Goal: Task Accomplishment & Management: Manage account settings

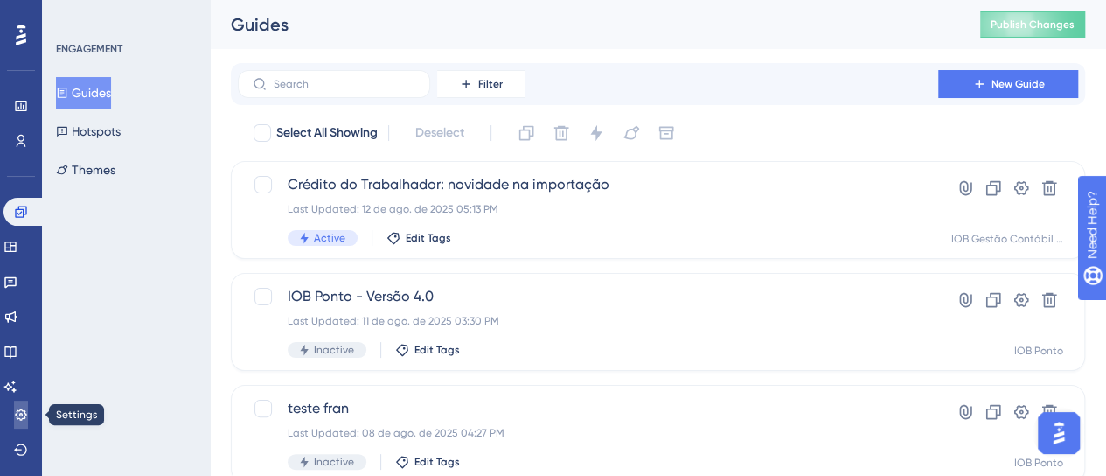
click at [15, 421] on icon at bounding box center [21, 414] width 14 height 14
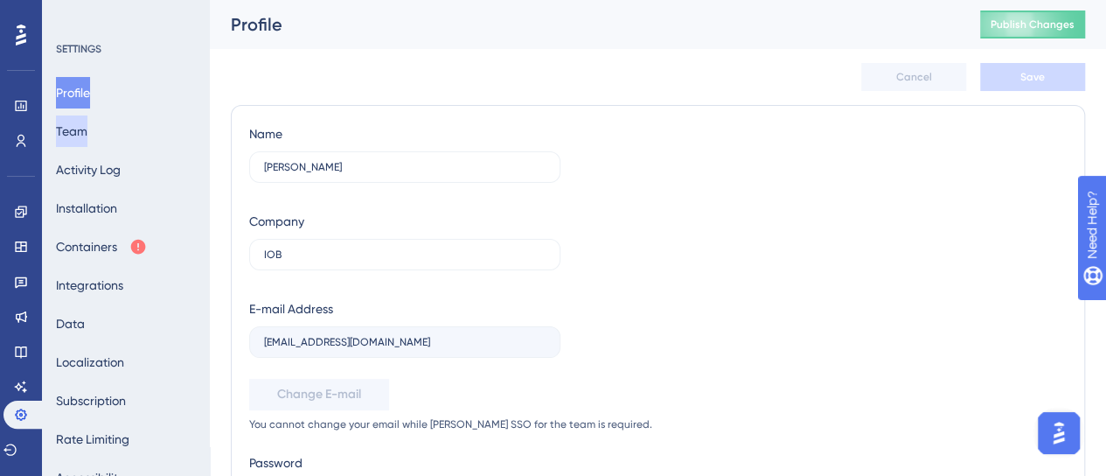
click at [66, 127] on button "Team" at bounding box center [71, 130] width 31 height 31
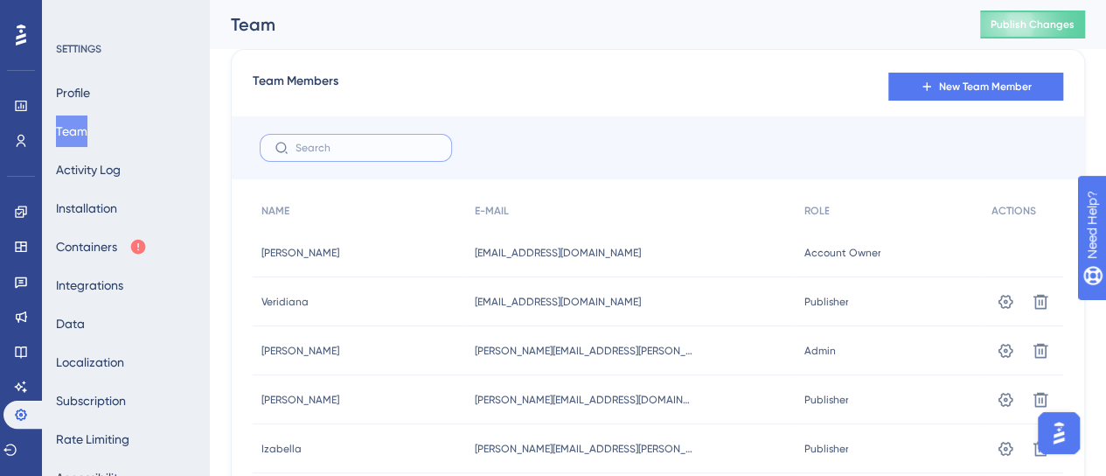
click at [358, 148] on input "text" at bounding box center [366, 148] width 142 height 12
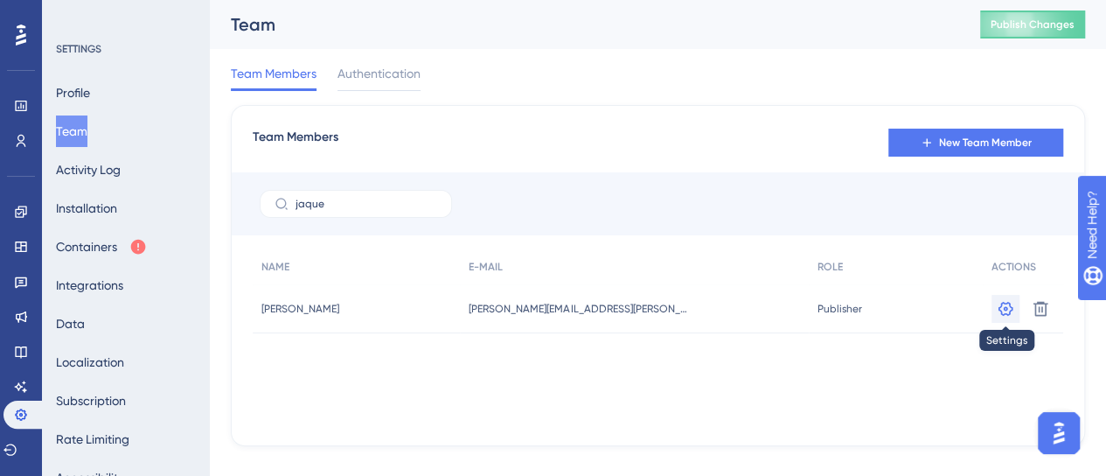
click at [1008, 309] on icon at bounding box center [1005, 308] width 17 height 17
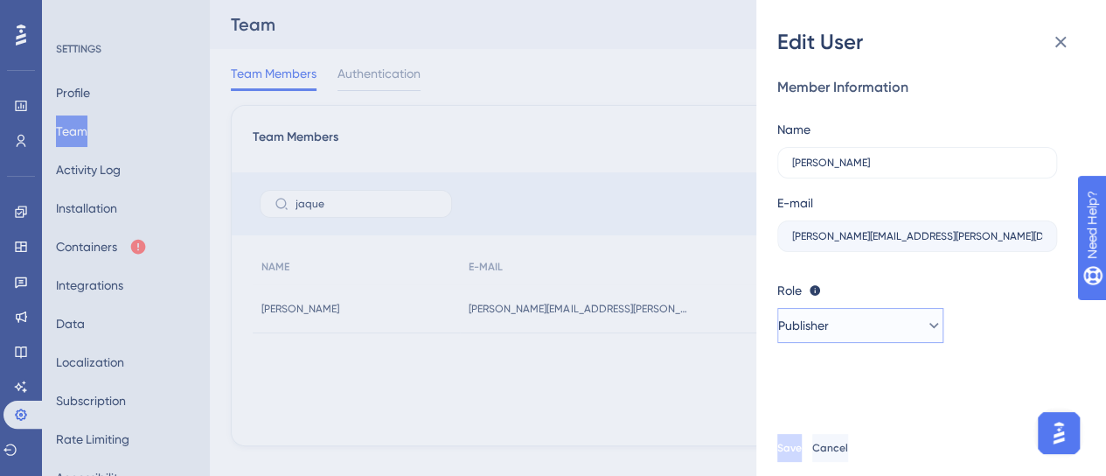
click at [829, 317] on span "Publisher" at bounding box center [803, 325] width 51 height 21
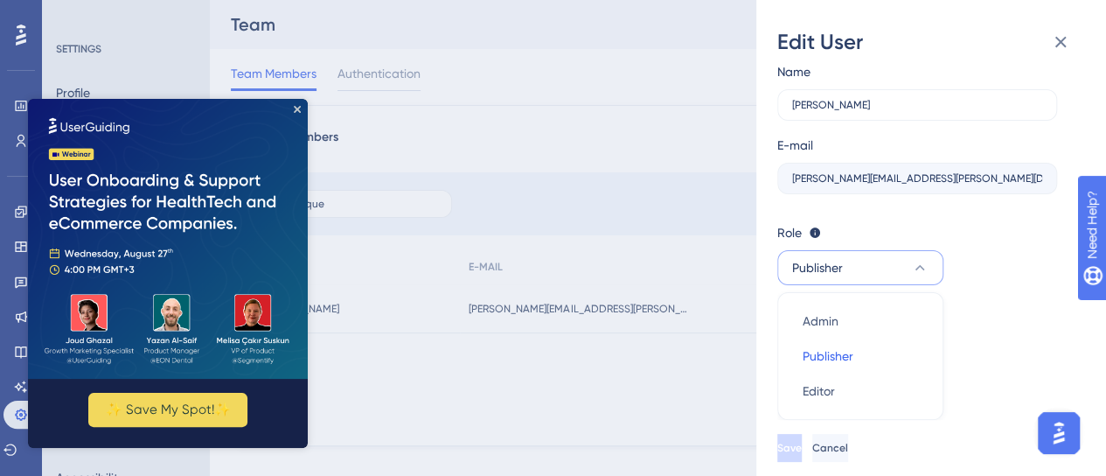
click at [670, 371] on div "Edit User Member Information Name [PERSON_NAME] E-mail [PERSON_NAME][EMAIL_ADDR…" at bounding box center [553, 238] width 1106 height 476
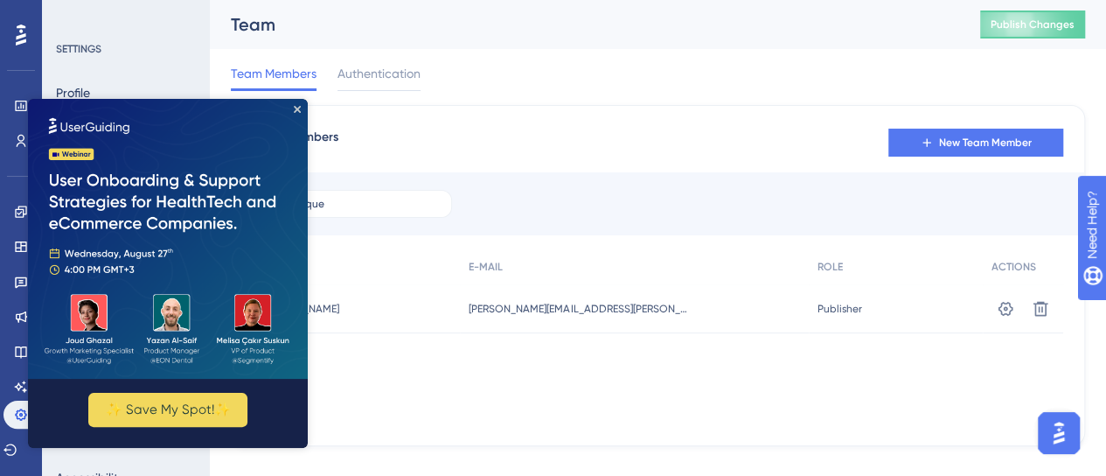
click at [299, 114] on img at bounding box center [168, 239] width 280 height 280
click at [294, 116] on img at bounding box center [168, 239] width 280 height 280
click at [295, 108] on icon "Close Preview" at bounding box center [297, 109] width 7 height 7
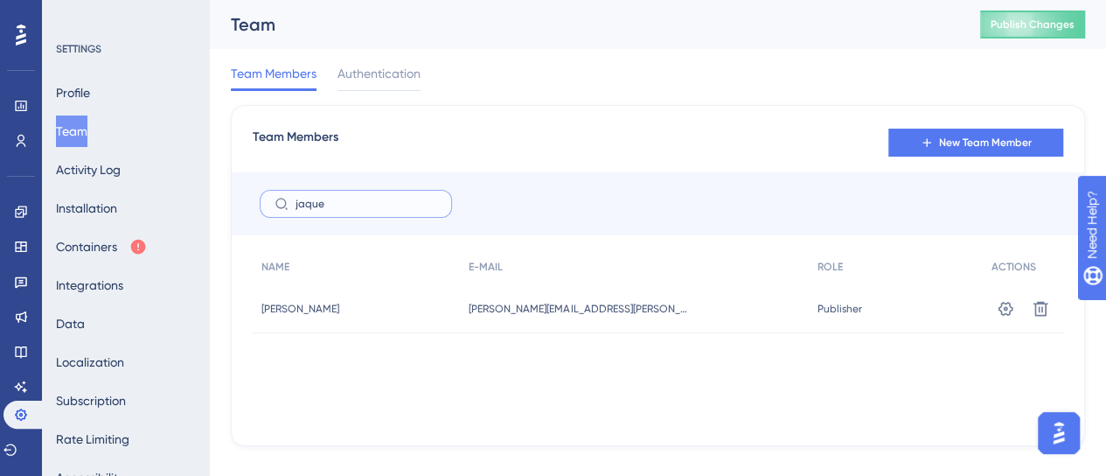
drag, startPoint x: 325, startPoint y: 205, endPoint x: 268, endPoint y: 198, distance: 58.2
click at [247, 198] on div "jaque" at bounding box center [658, 203] width 852 height 63
type input "[PERSON_NAME]"
click at [23, 144] on icon at bounding box center [21, 141] width 14 height 14
